Goal: Information Seeking & Learning: Learn about a topic

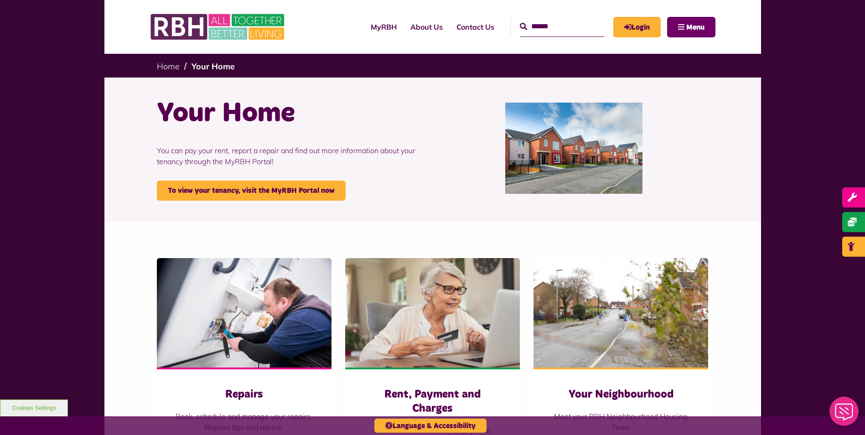
click at [701, 29] on span "Menu" at bounding box center [695, 27] width 18 height 7
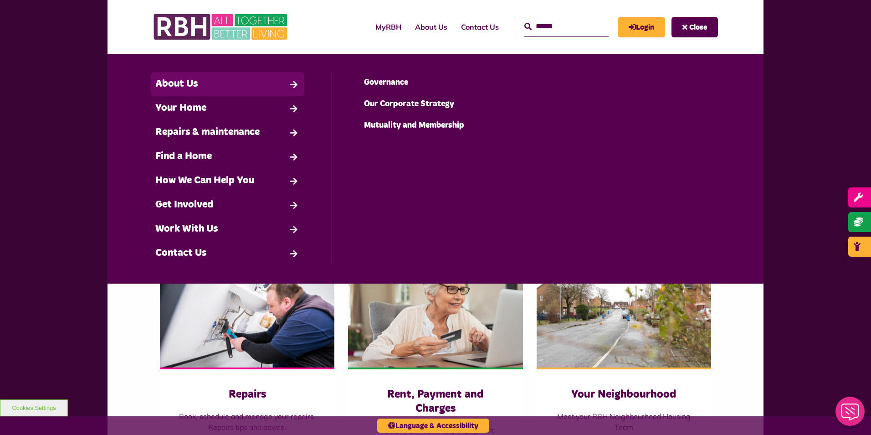
click at [166, 86] on link "About Us" at bounding box center [228, 84] width 154 height 24
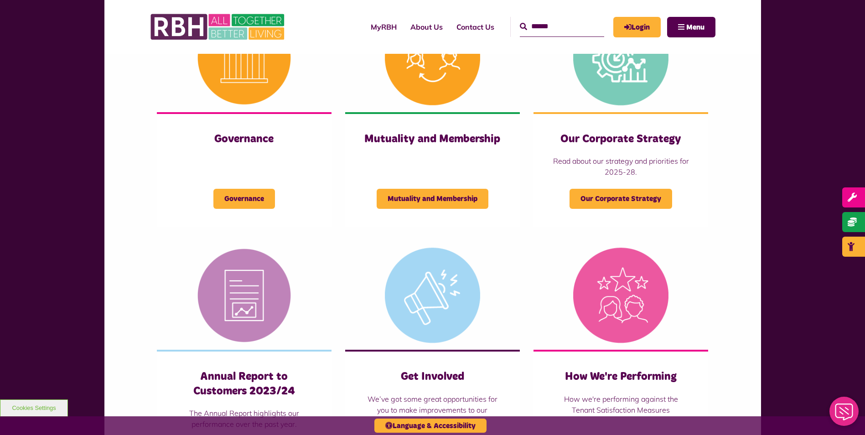
scroll to position [456, 0]
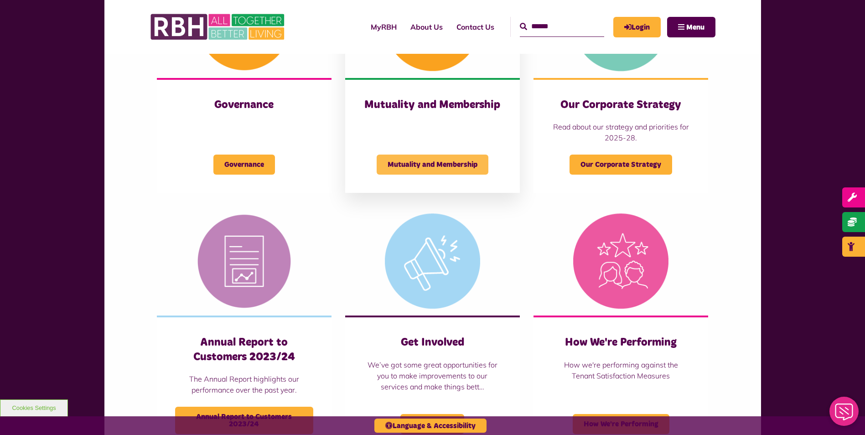
click at [423, 167] on span "Mutuality and Membership" at bounding box center [432, 164] width 112 height 20
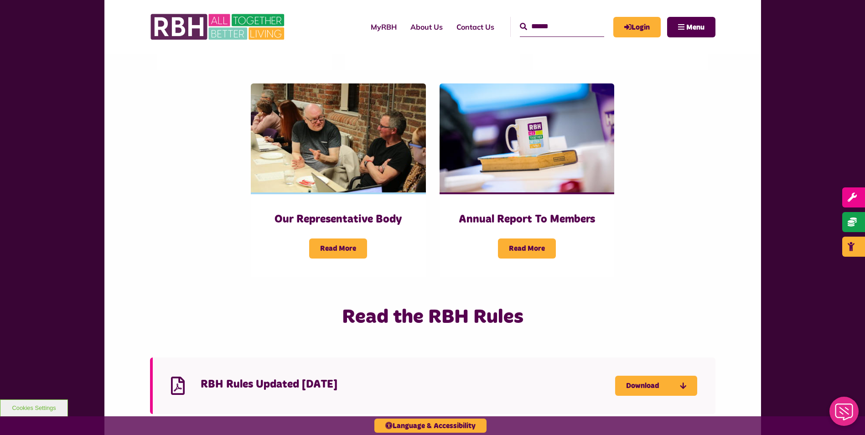
scroll to position [456, 0]
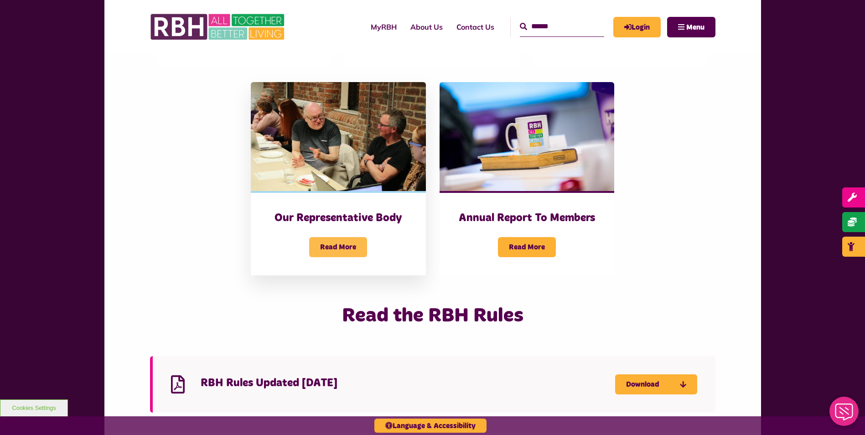
click at [327, 237] on span "Read More" at bounding box center [338, 247] width 58 height 20
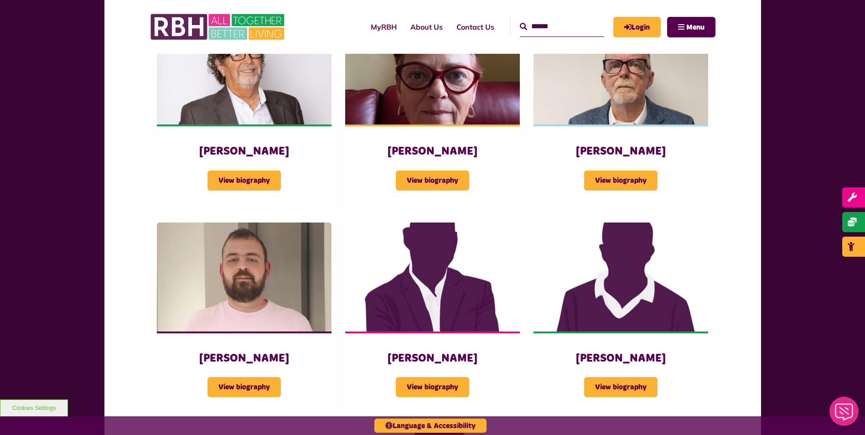
scroll to position [1139, 0]
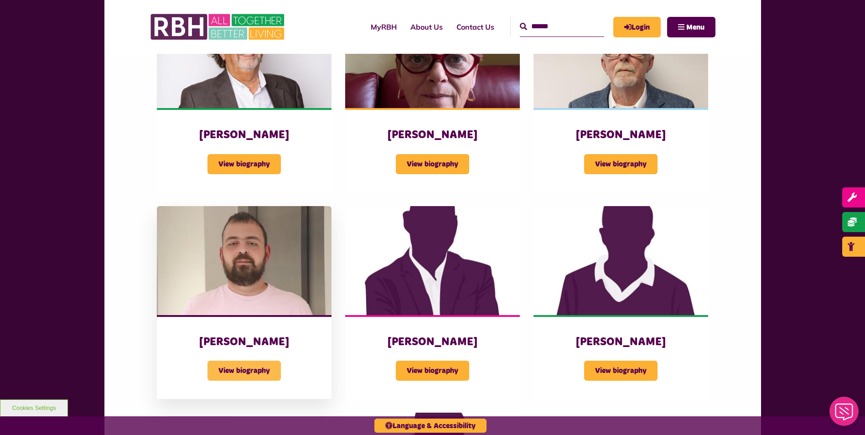
click at [255, 360] on span "View biography" at bounding box center [243, 370] width 73 height 20
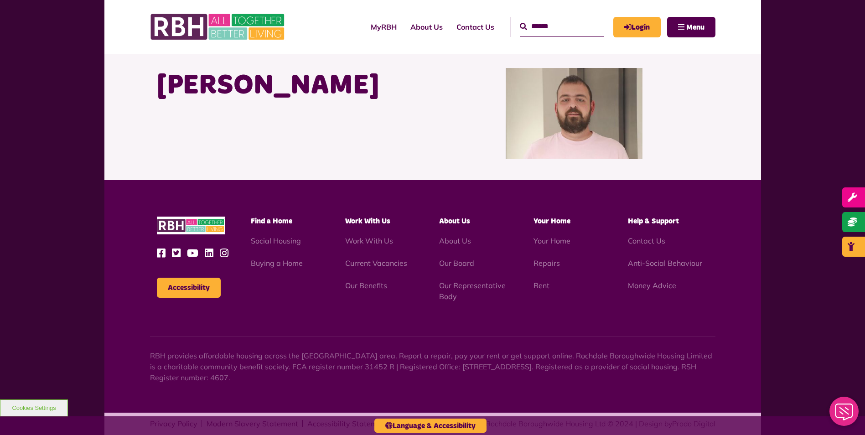
scroll to position [43, 0]
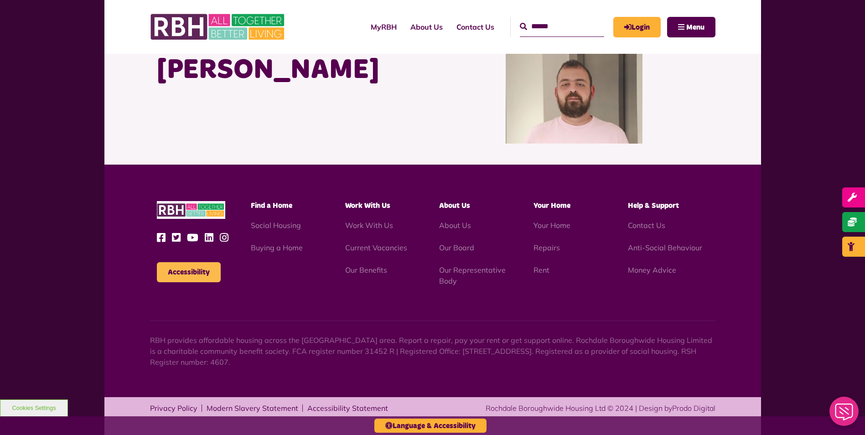
click at [196, 273] on button "Accessibility" at bounding box center [189, 272] width 64 height 20
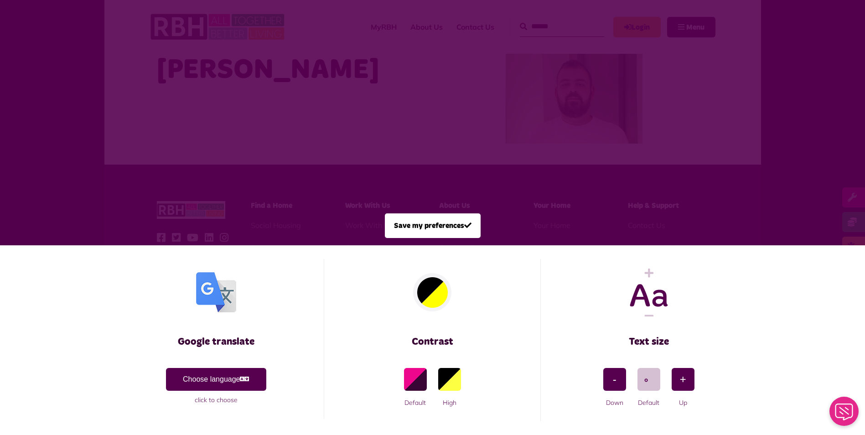
scroll to position [0, 0]
